Goal: Information Seeking & Learning: Find specific fact

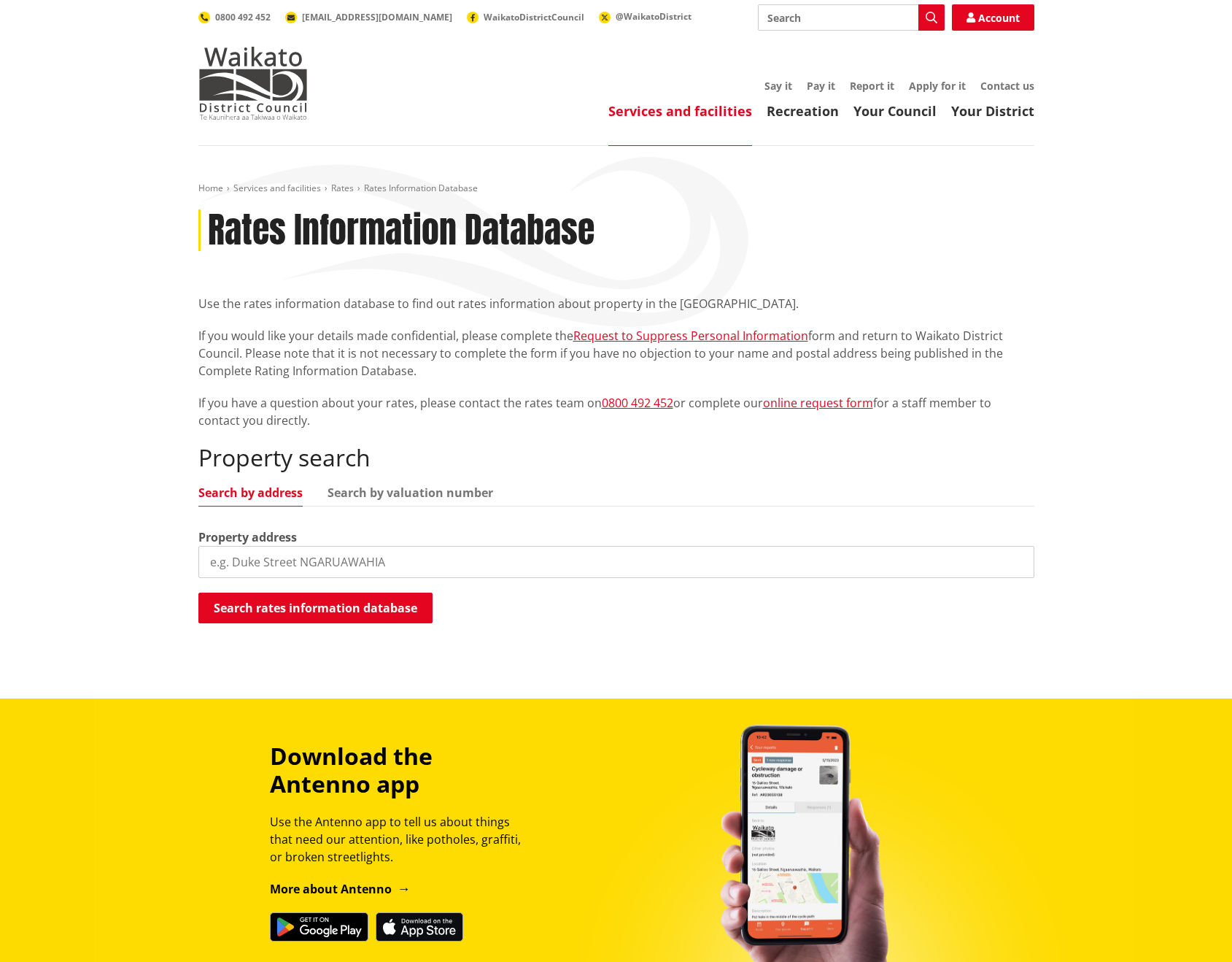
drag, startPoint x: 237, startPoint y: 562, endPoint x: 1114, endPoint y: 596, distance: 877.7
click at [238, 560] on input "search" at bounding box center [617, 562] width 836 height 32
click at [307, 564] on input "26 Rangiriri" at bounding box center [617, 562] width 836 height 32
type input "26 Rangiriri"
click at [310, 611] on button "Search rates information database" at bounding box center [315, 608] width 234 height 30
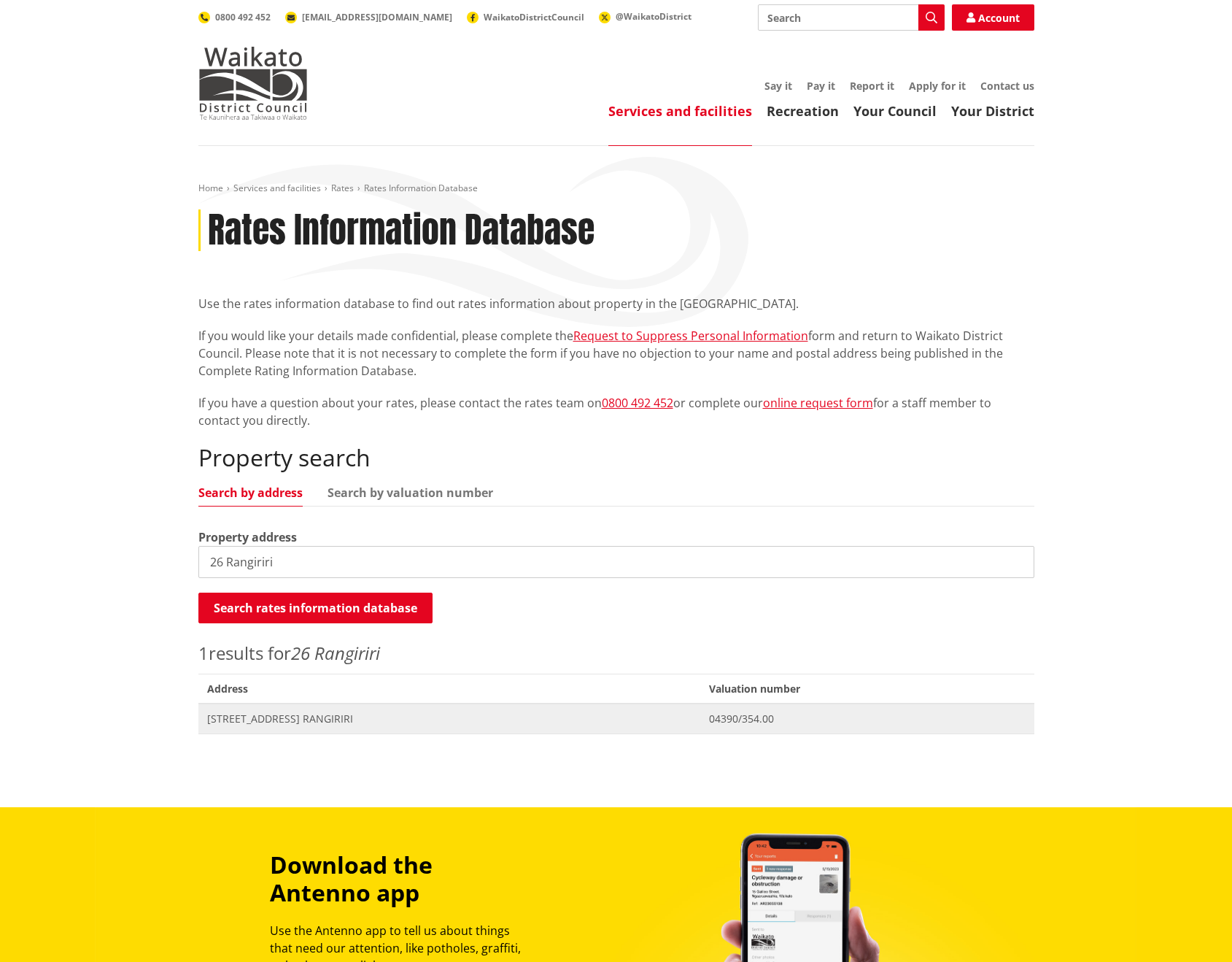
click at [283, 717] on span "[STREET_ADDRESS] RANGIRIRI" at bounding box center [449, 718] width 485 height 15
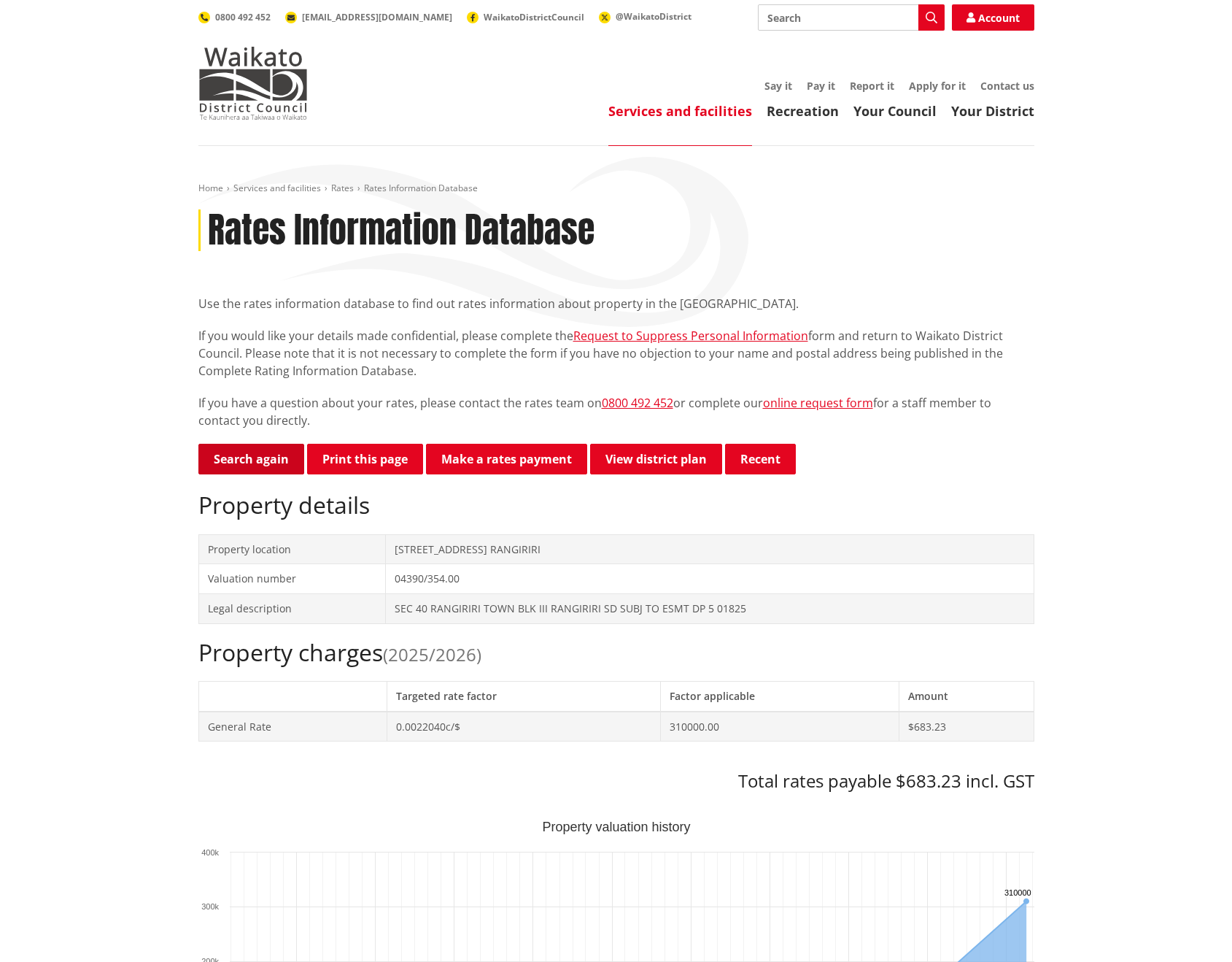
click at [237, 460] on link "Search again" at bounding box center [251, 458] width 105 height 30
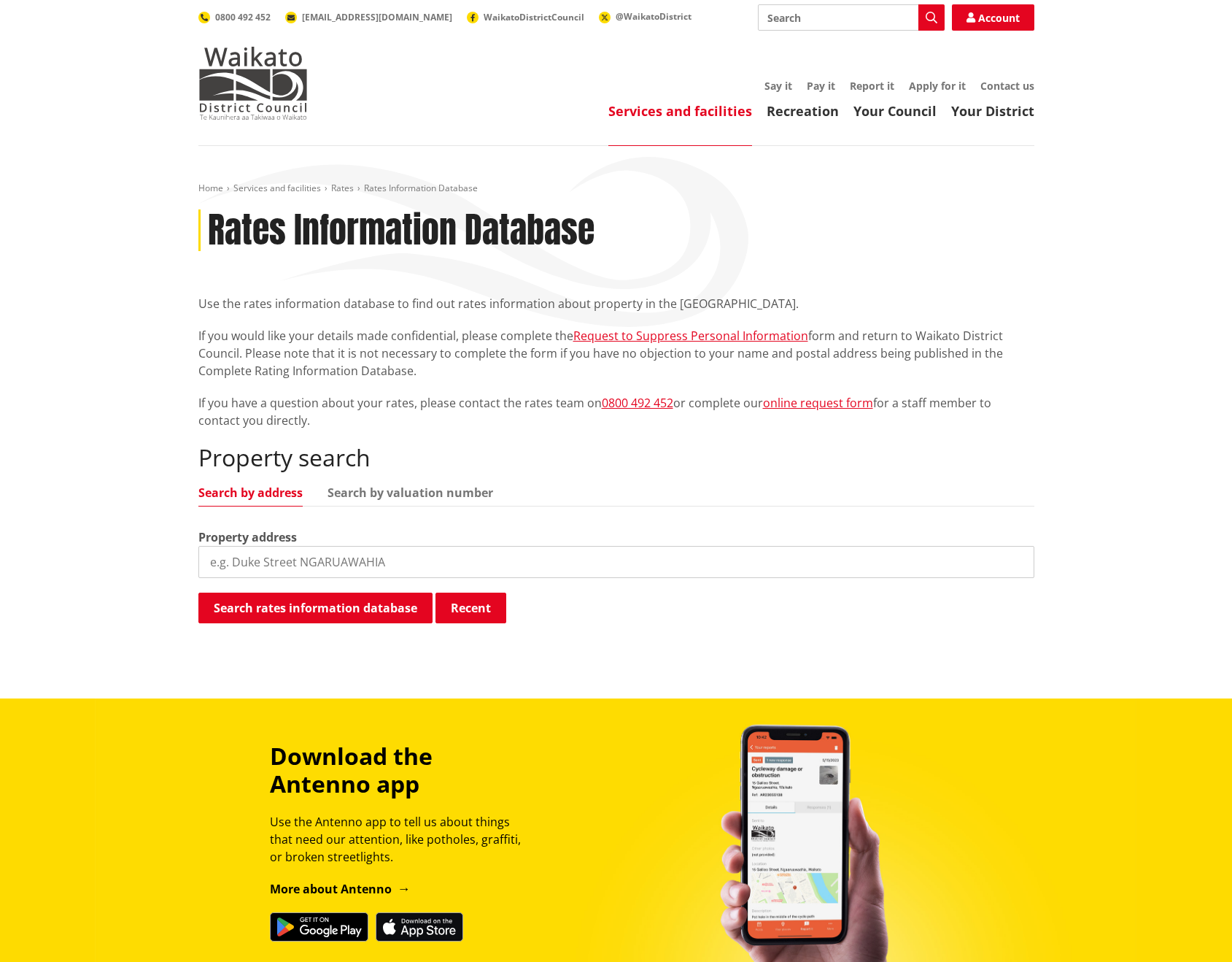
click at [260, 569] on input "search" at bounding box center [617, 562] width 836 height 32
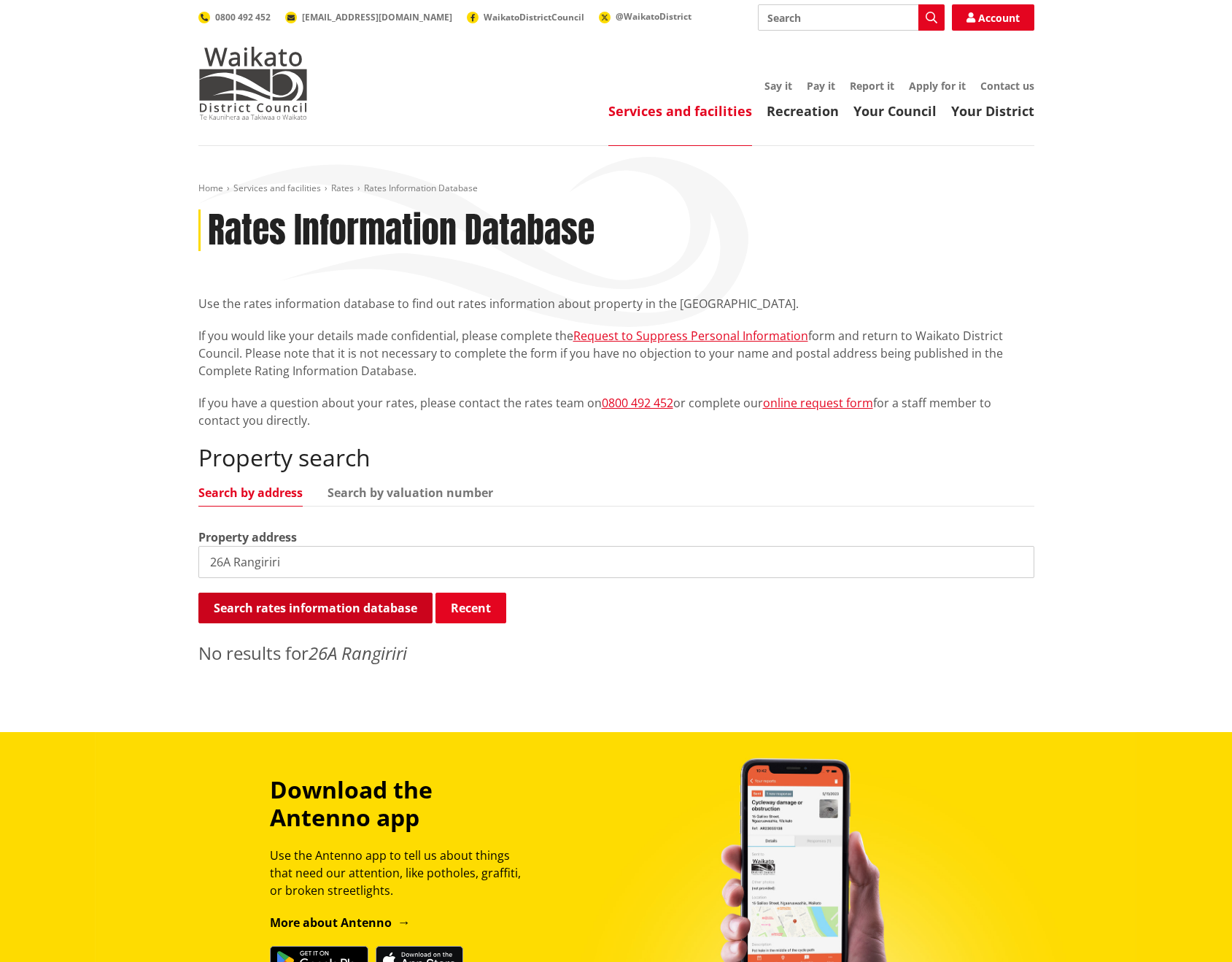
click at [351, 607] on button "Search rates information database" at bounding box center [315, 608] width 234 height 30
click at [326, 570] on input "26A Rangiriri" at bounding box center [617, 562] width 836 height 32
drag, startPoint x: 257, startPoint y: 569, endPoint x: 297, endPoint y: 560, distance: 41.0
click at [257, 569] on input "26 Rangariri" at bounding box center [617, 562] width 836 height 32
drag, startPoint x: 308, startPoint y: 564, endPoint x: 397, endPoint y: 477, distance: 124.5
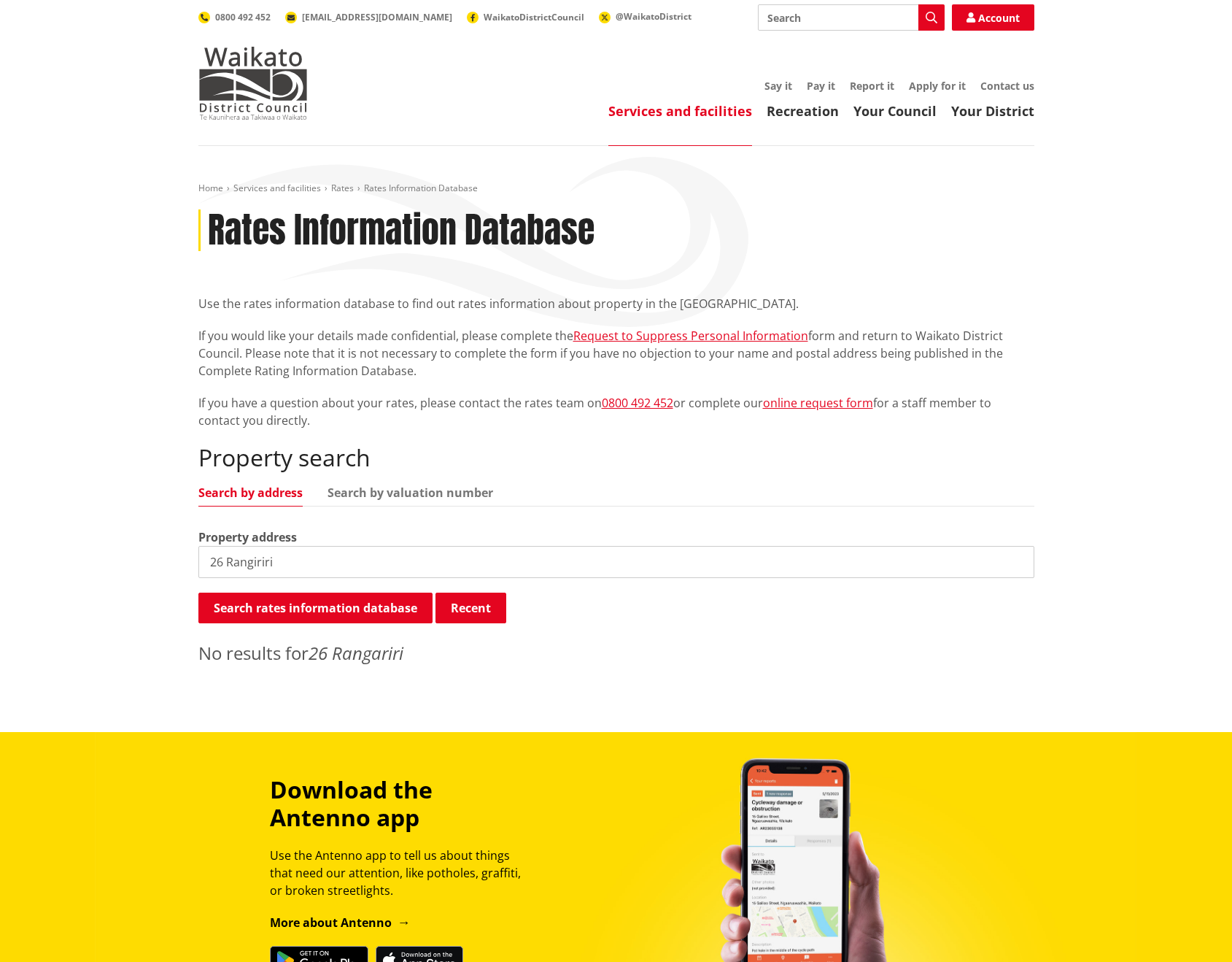
click at [308, 564] on input "26 Rangiriri" at bounding box center [617, 562] width 836 height 32
click at [455, 487] on link "Search by valuation number" at bounding box center [410, 493] width 166 height 12
click at [278, 569] on input "26 Rangiriri" at bounding box center [617, 562] width 836 height 32
type input "2"
type input "04390/354.02"
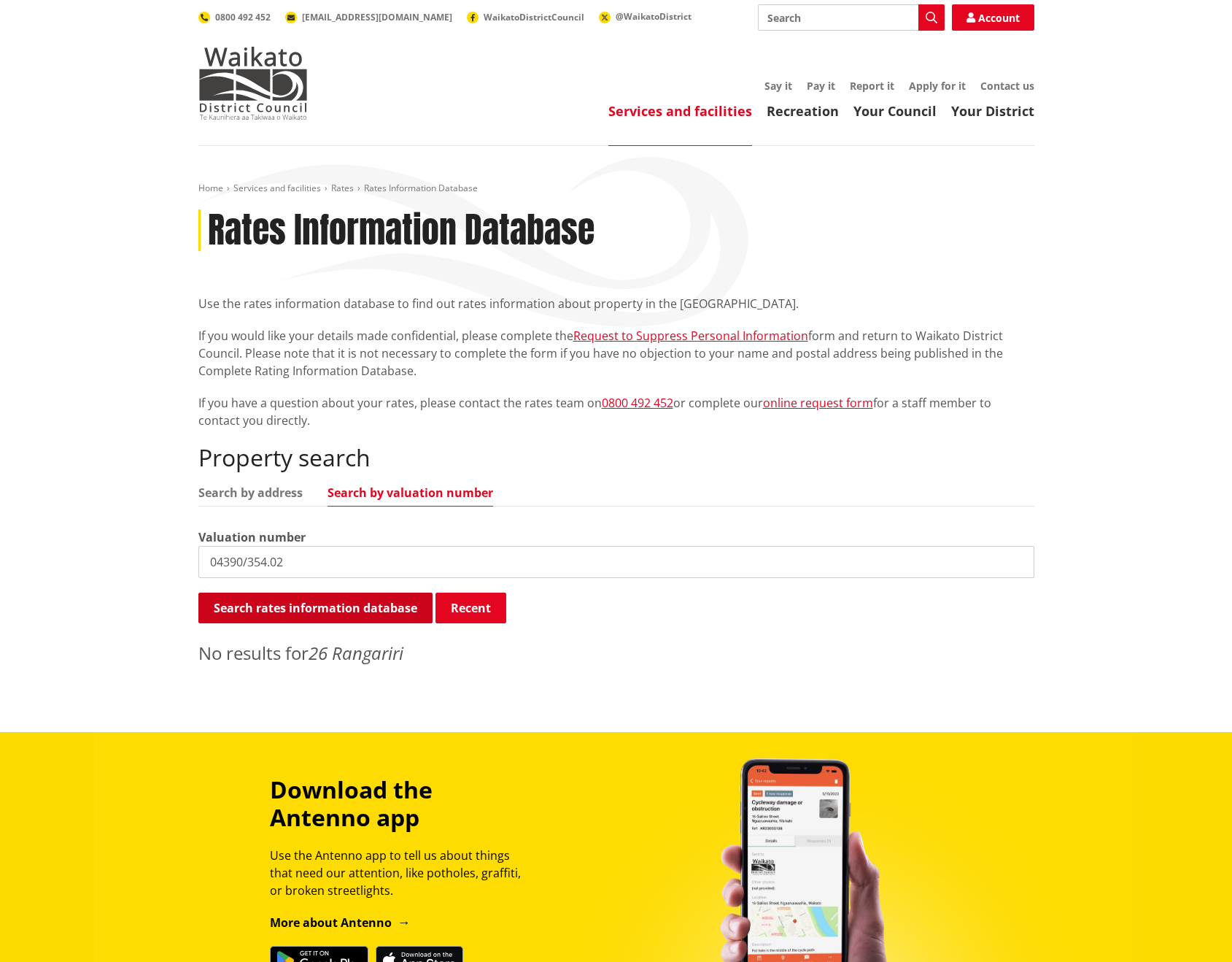
click at [332, 609] on button "Search rates information database" at bounding box center [315, 608] width 234 height 30
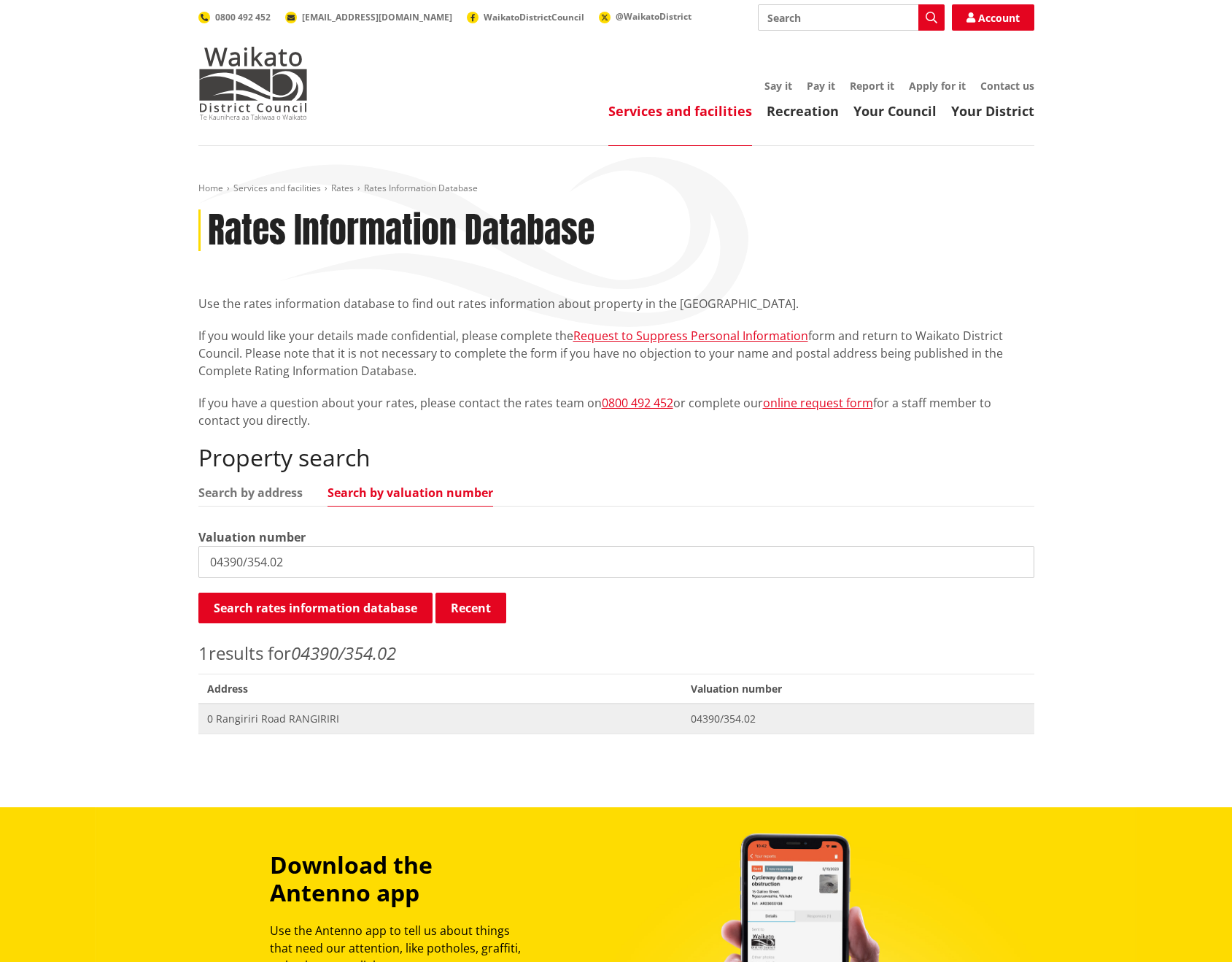
click at [329, 716] on span "0 Rangiriri Road RANGIRIRI" at bounding box center [441, 718] width 467 height 15
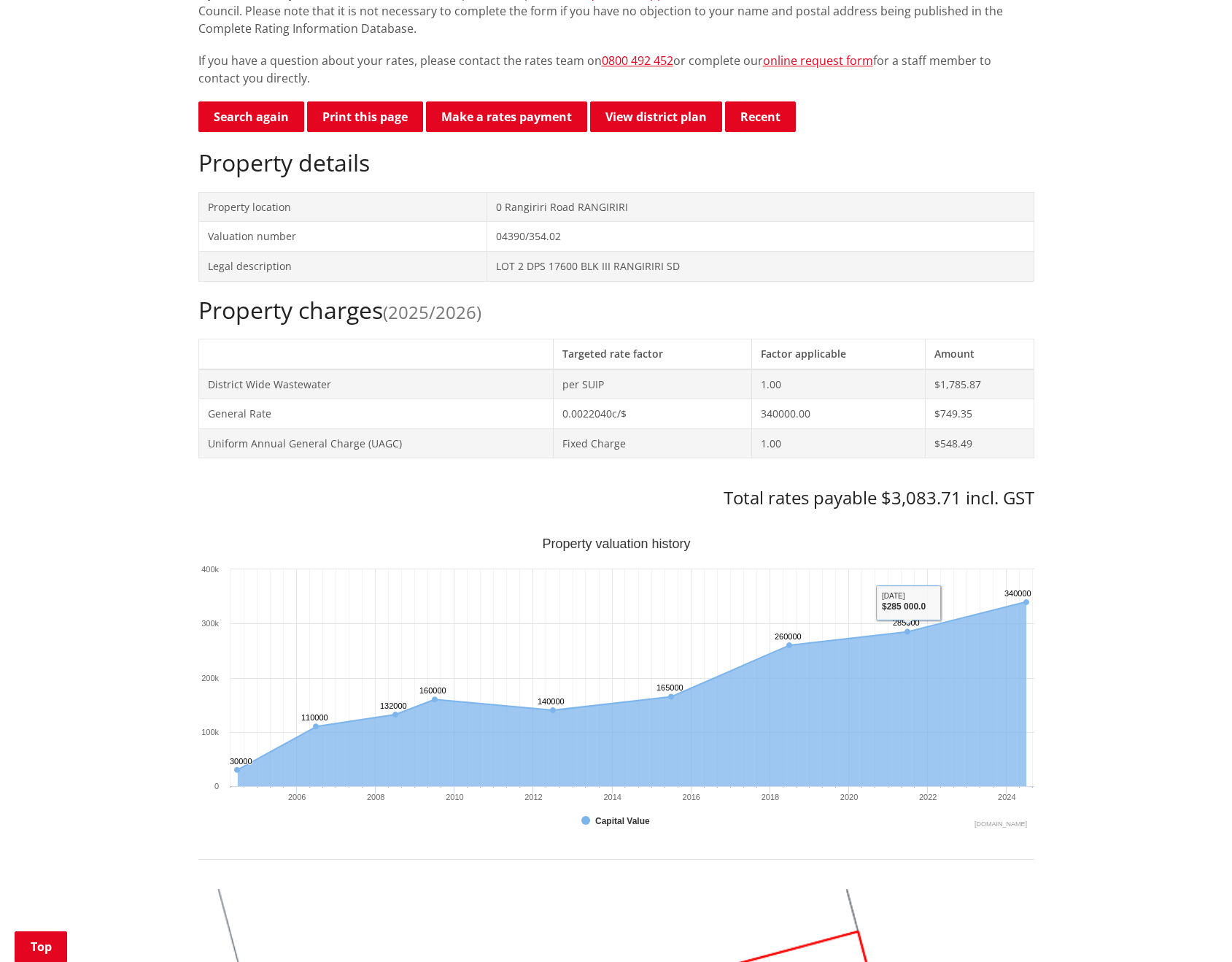
scroll to position [264, 0]
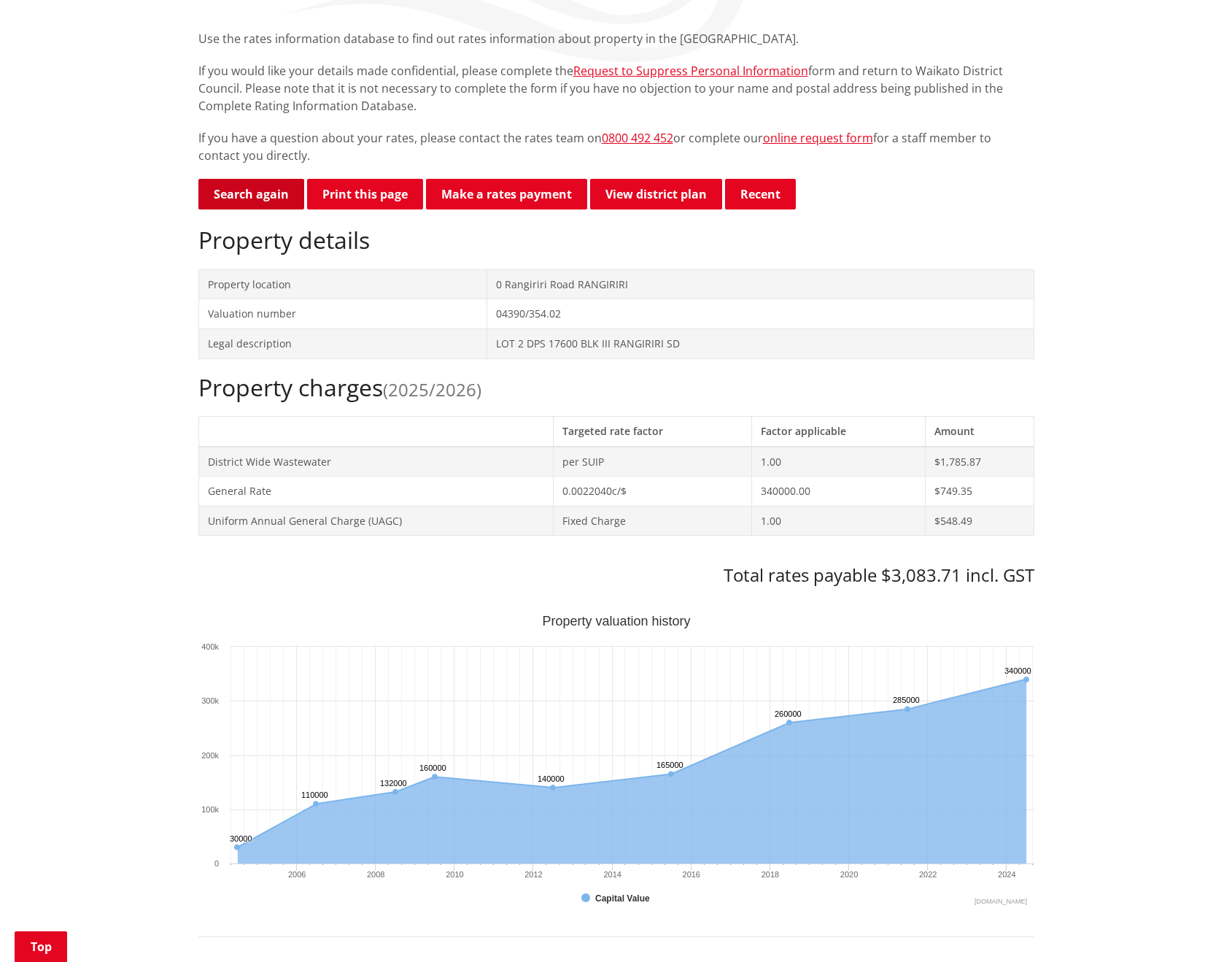
click at [251, 195] on link "Search again" at bounding box center [251, 194] width 105 height 30
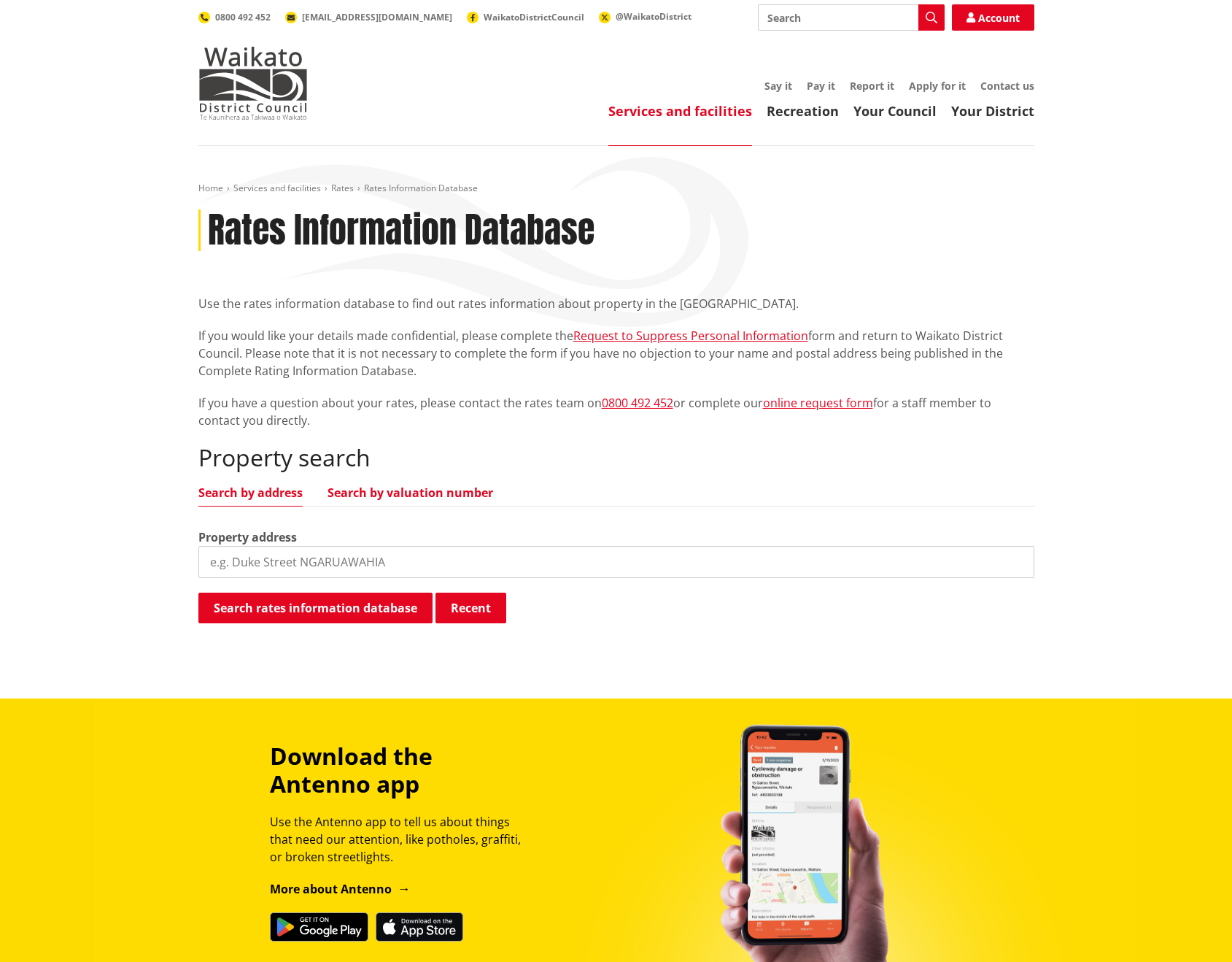
click at [425, 492] on link "Search by valuation number" at bounding box center [410, 493] width 166 height 12
drag, startPoint x: 327, startPoint y: 570, endPoint x: 334, endPoint y: 567, distance: 7.6
click at [327, 570] on input "search" at bounding box center [617, 562] width 836 height 32
type input "04390/354.04"
click at [363, 608] on button "Search rates information database" at bounding box center [315, 608] width 234 height 30
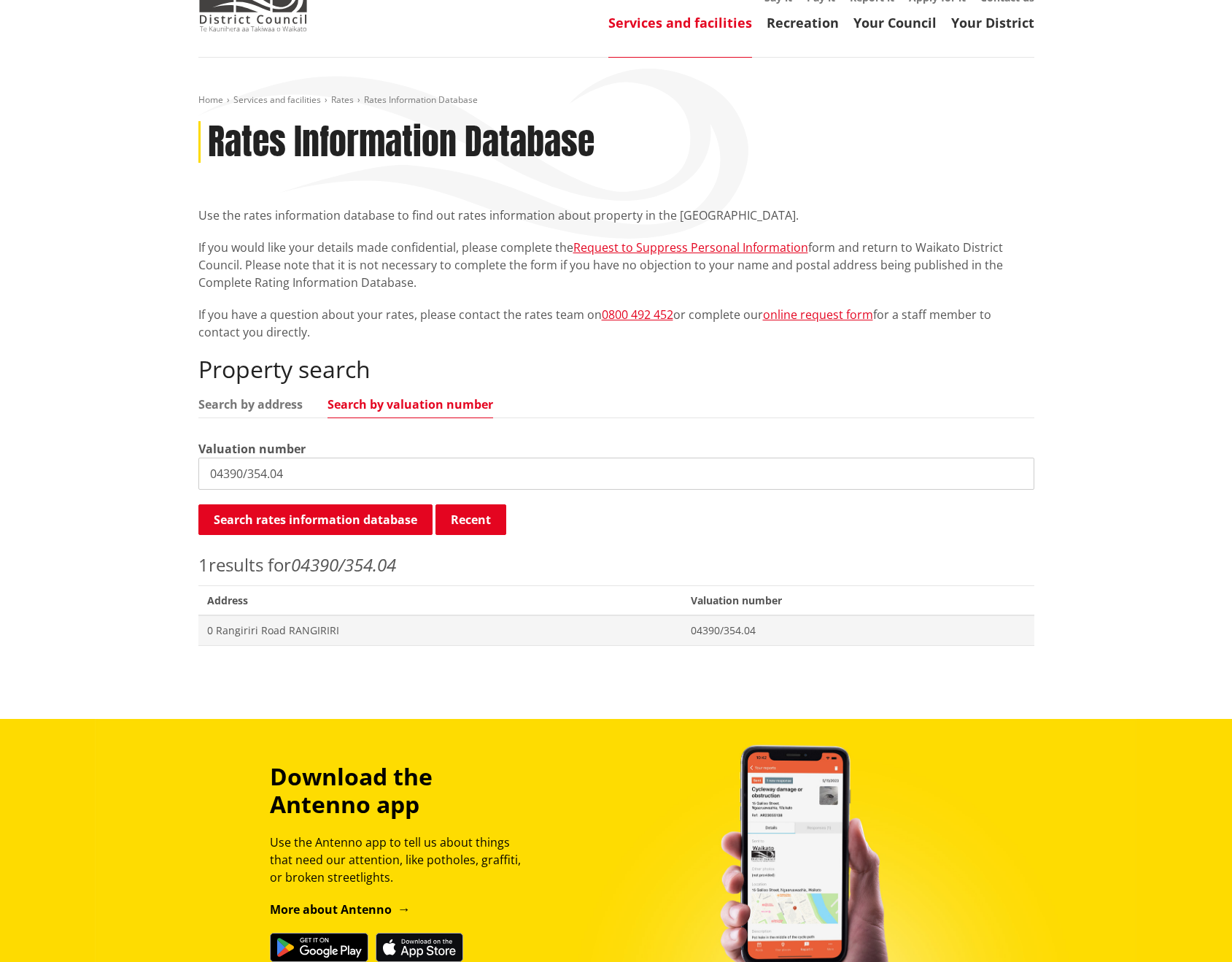
scroll to position [489, 0]
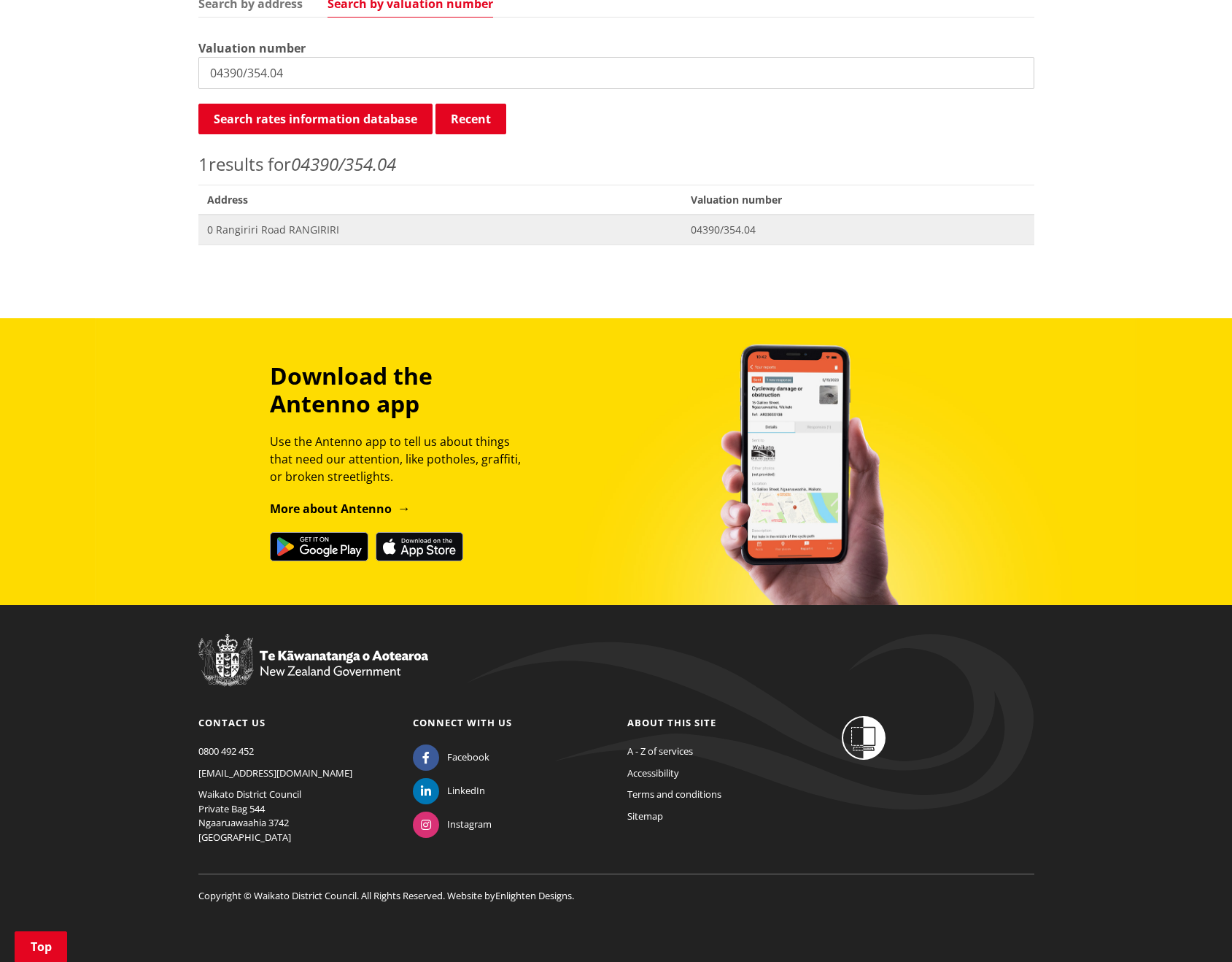
click at [297, 226] on span "0 Rangiriri Road RANGIRIRI" at bounding box center [441, 230] width 467 height 15
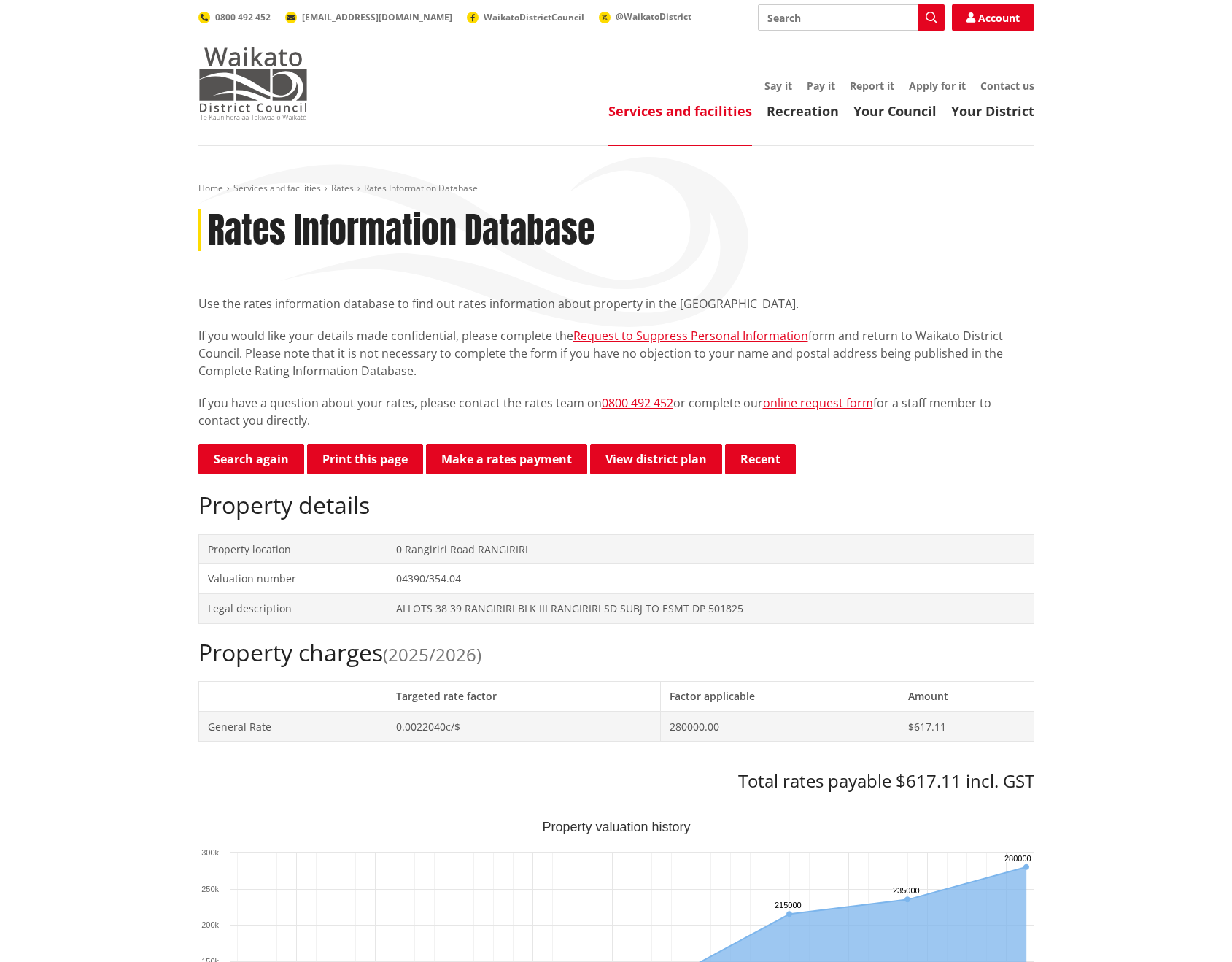
drag, startPoint x: 517, startPoint y: 78, endPoint x: 306, endPoint y: 49, distance: 213.0
click at [517, 78] on div "Toggle search Toggle navigation Services and facilities Recreation Your Council…" at bounding box center [616, 61] width 858 height 115
